Goal: Information Seeking & Learning: Compare options

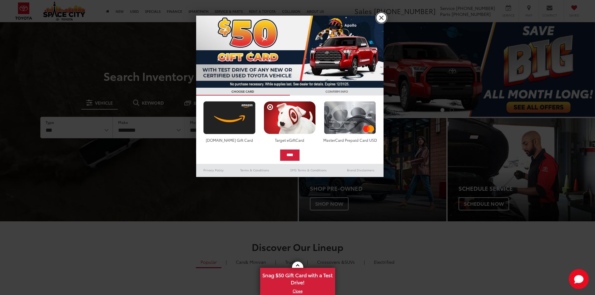
click at [381, 16] on link "X" at bounding box center [381, 18] width 11 height 11
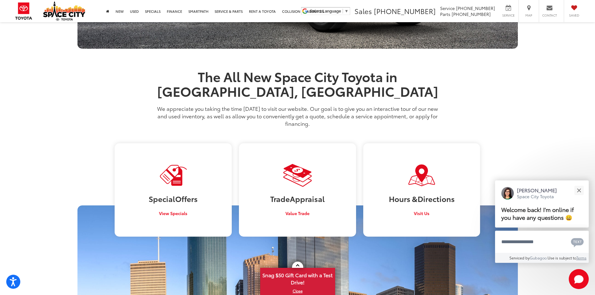
scroll to position [499, 0]
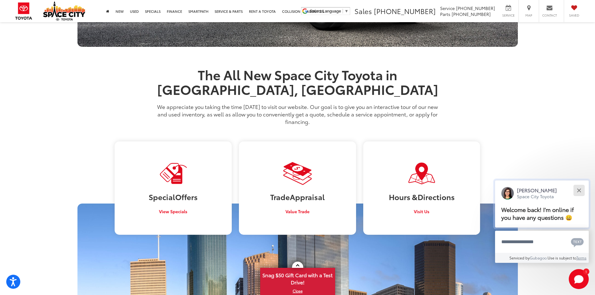
click at [580, 191] on div "Close" at bounding box center [579, 190] width 4 height 4
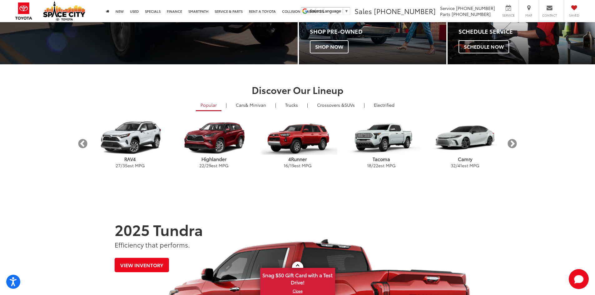
scroll to position [92, 0]
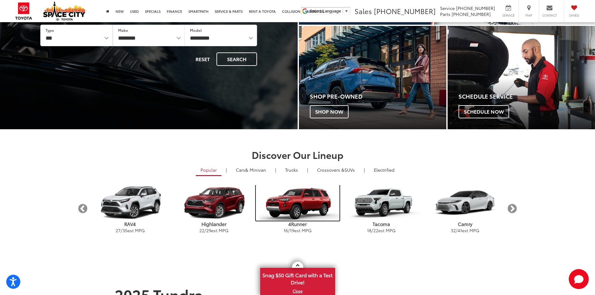
click at [306, 213] on img "carousel" at bounding box center [298, 203] width 84 height 36
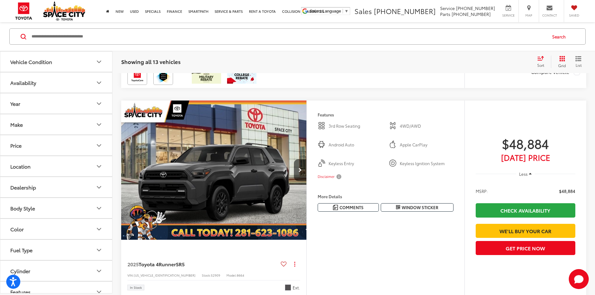
scroll to position [624, 0]
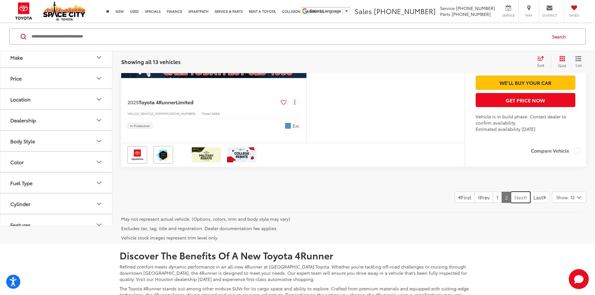
scroll to position [300, 0]
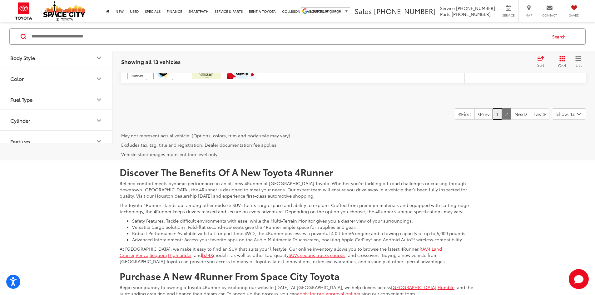
click at [493, 120] on link "1" at bounding box center [497, 113] width 9 height 11
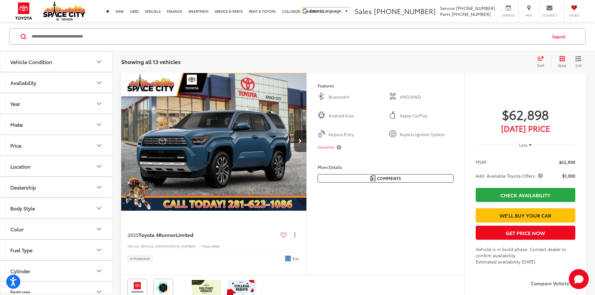
scroll to position [81, 0]
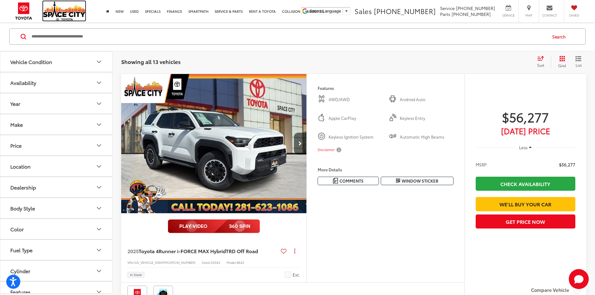
click at [65, 15] on img at bounding box center [64, 10] width 42 height 19
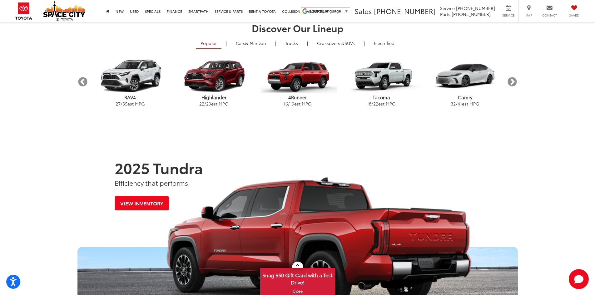
scroll to position [219, 0]
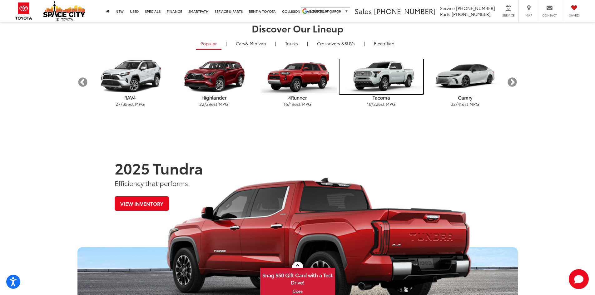
click at [379, 77] on img "carousel" at bounding box center [382, 77] width 84 height 36
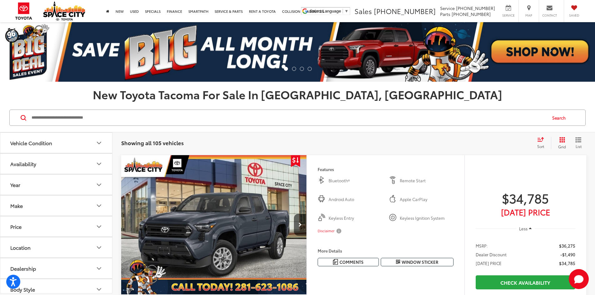
click at [539, 56] on link "Next" at bounding box center [550, 52] width 89 height 60
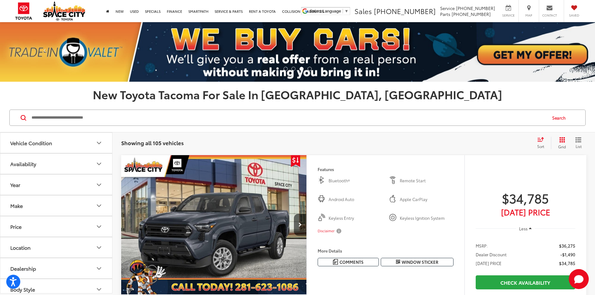
click at [44, 50] on span at bounding box center [44, 51] width 9 height 9
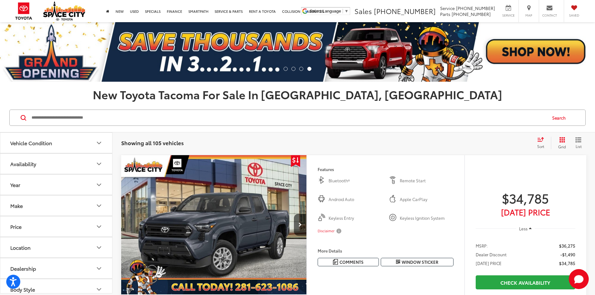
click at [552, 50] on span at bounding box center [550, 51] width 9 height 9
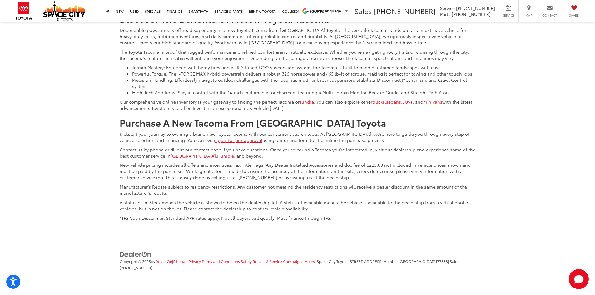
scroll to position [3344, 0]
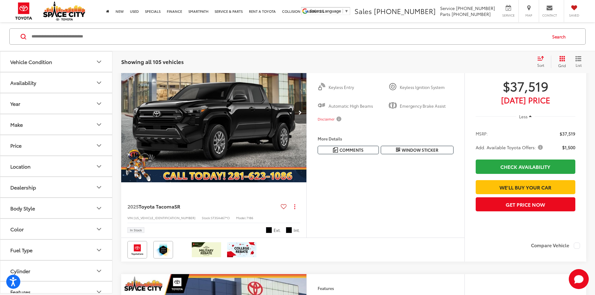
scroll to position [363, 0]
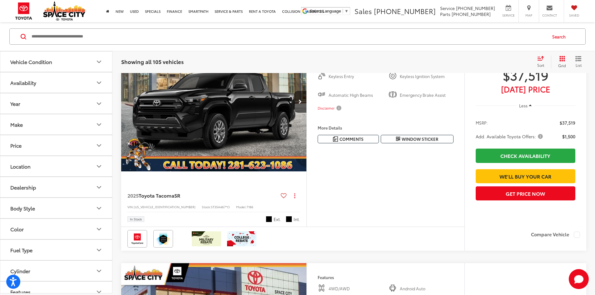
click at [283, 172] on img "2025 Toyota Tacoma SR 0" at bounding box center [214, 102] width 186 height 140
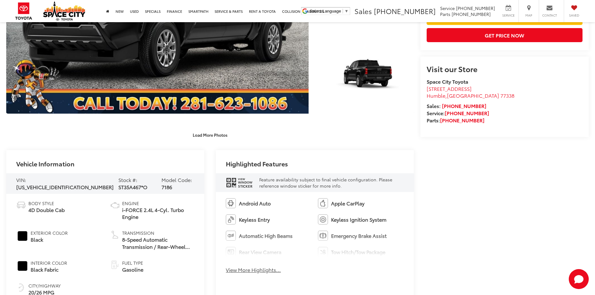
scroll to position [312, 0]
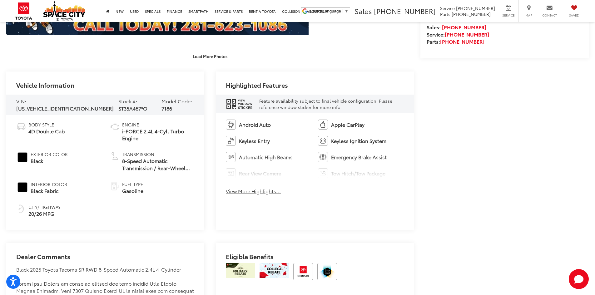
click at [258, 194] on button "View More Highlights..." at bounding box center [253, 191] width 55 height 7
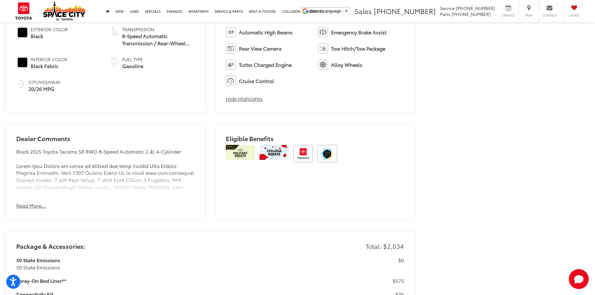
scroll to position [468, 0]
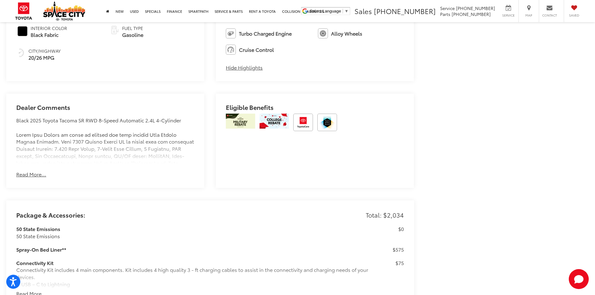
click at [31, 173] on button "Read More..." at bounding box center [31, 174] width 30 height 7
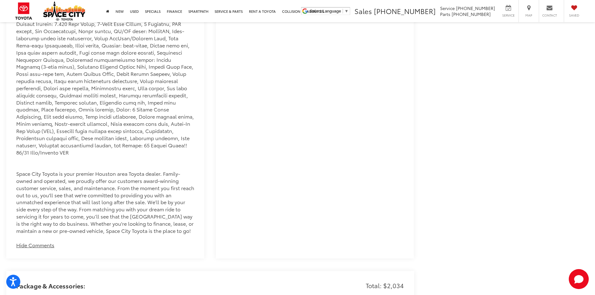
scroll to position [718, 0]
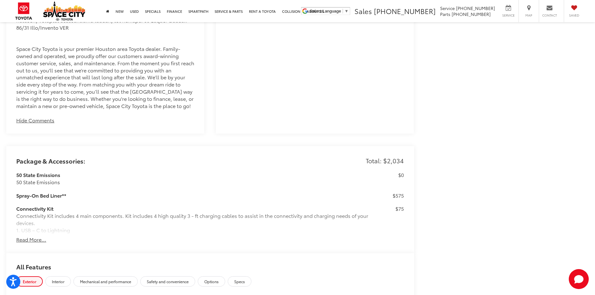
click at [35, 236] on button "Read More..." at bounding box center [31, 239] width 30 height 7
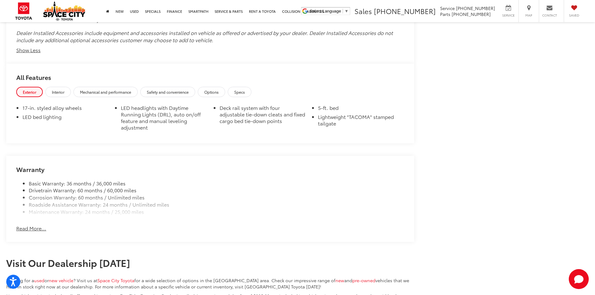
scroll to position [1133, 0]
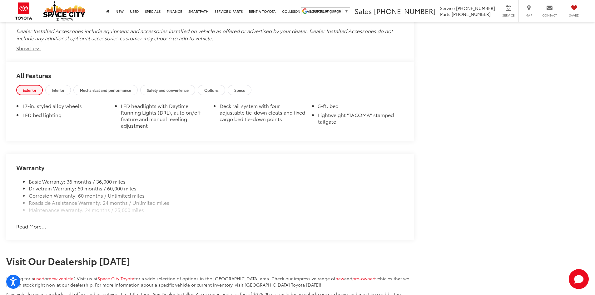
click at [46, 222] on div "Warranty Basic Warranty: 36 months / 36,000 miles Drivetrain Warranty: 60 month…" at bounding box center [210, 197] width 408 height 86
click at [43, 223] on button "Read More..." at bounding box center [31, 226] width 30 height 7
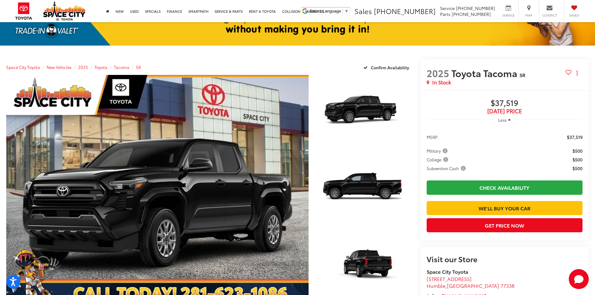
scroll to position [70, 0]
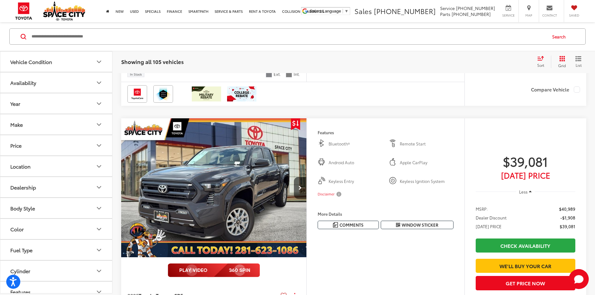
scroll to position [1738, 0]
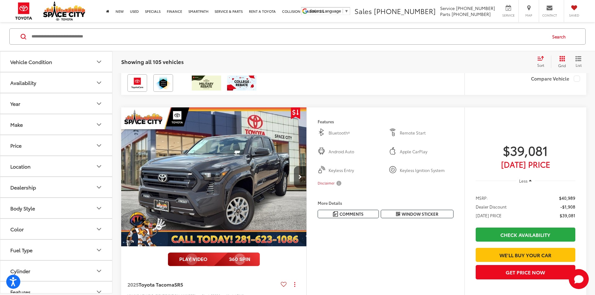
scroll to position [0, 711]
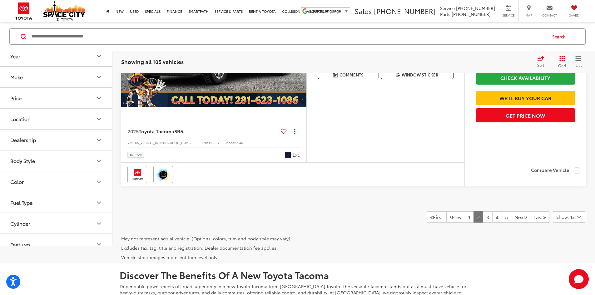
scroll to position [2863, 0]
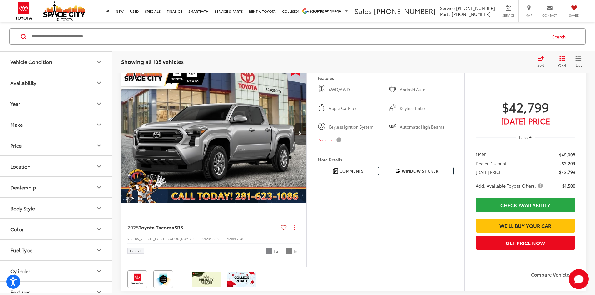
scroll to position [394, 0]
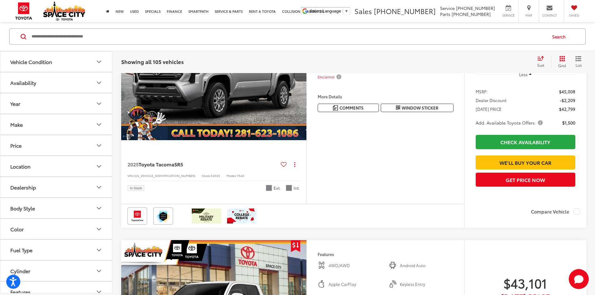
click at [544, 56] on div "Sort" at bounding box center [542, 62] width 17 height 13
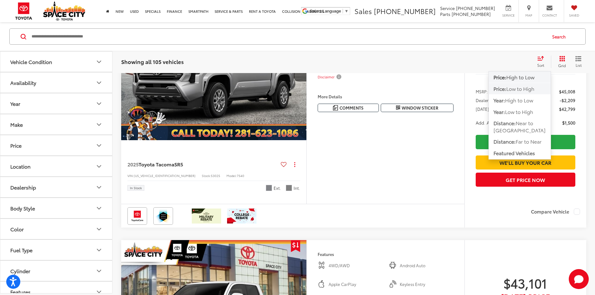
click at [526, 88] on span "Low to High" at bounding box center [521, 88] width 28 height 7
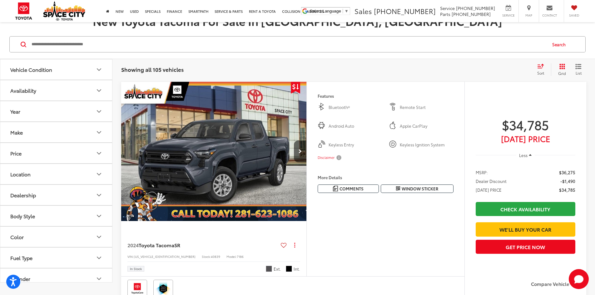
scroll to position [63, 0]
